Goal: Find specific page/section: Find specific page/section

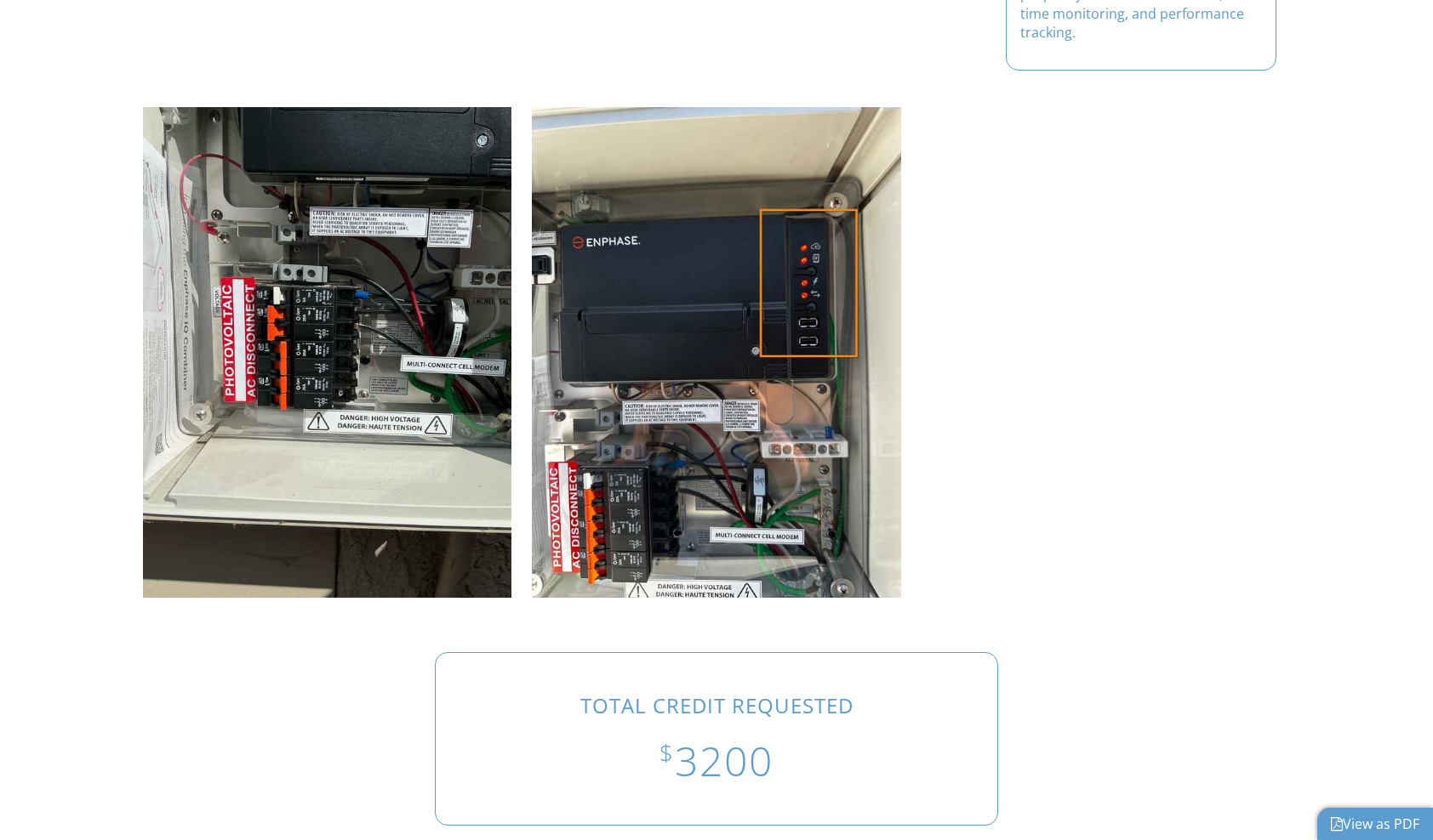
click at [1349, 829] on link "View as PDF" at bounding box center [1375, 823] width 89 height 18
